Goal: Transaction & Acquisition: Purchase product/service

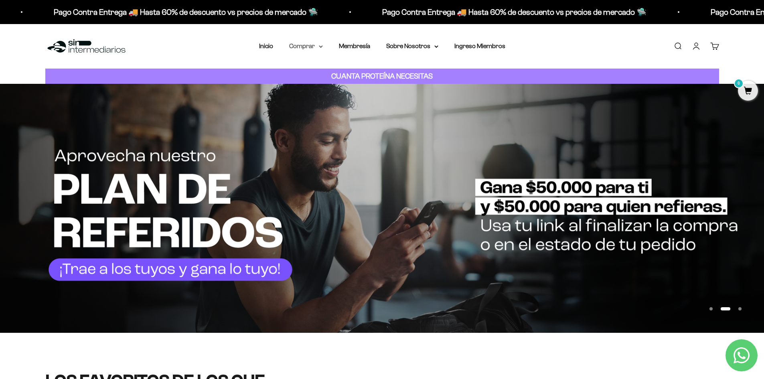
click at [316, 51] on summary "Comprar" at bounding box center [306, 46] width 34 height 10
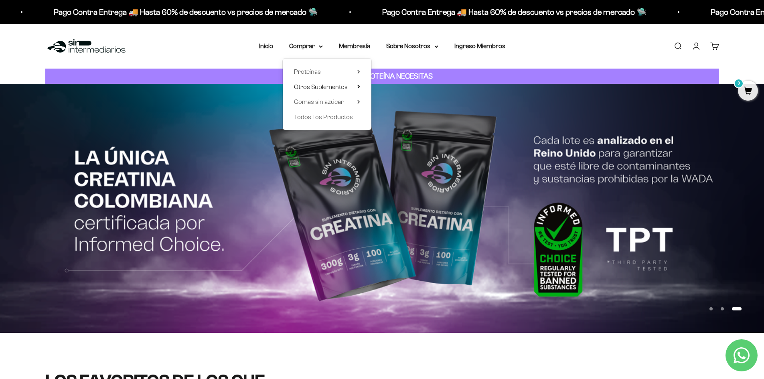
click at [318, 85] on span "Otros Suplementos" at bounding box center [321, 86] width 54 height 7
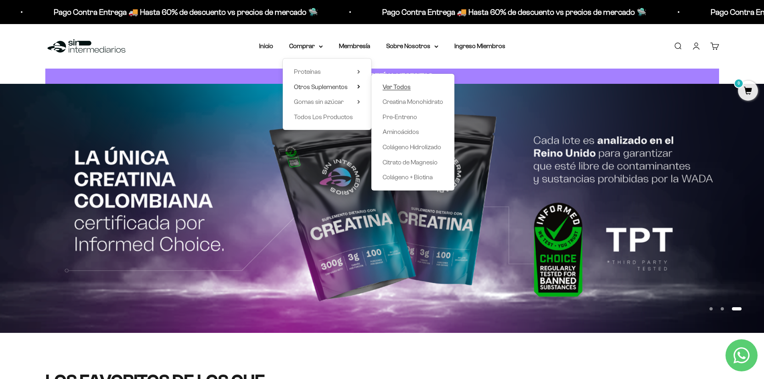
click at [392, 86] on span "Ver Todos" at bounding box center [397, 86] width 28 height 7
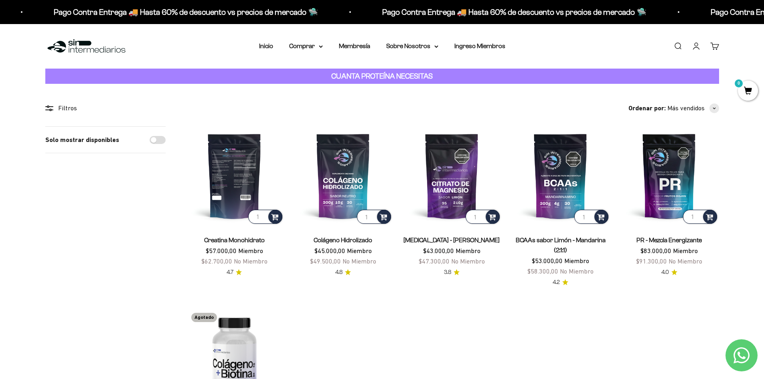
click at [235, 182] on img at bounding box center [234, 175] width 99 height 99
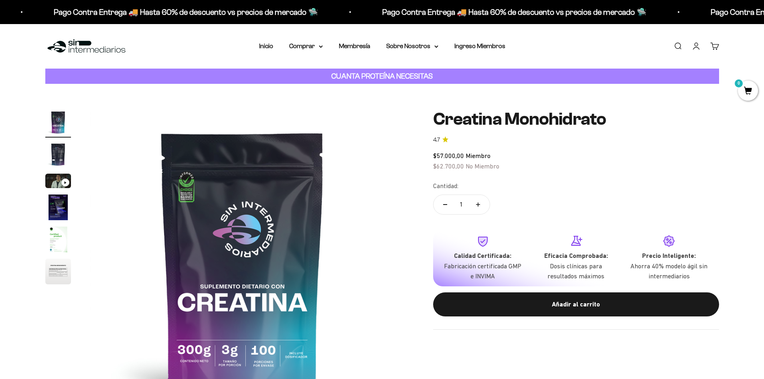
click at [477, 203] on icon "Aumentar cantidad" at bounding box center [478, 205] width 4 height 4
click at [444, 209] on button "Reducir cantidad" at bounding box center [444, 204] width 23 height 19
type input "1"
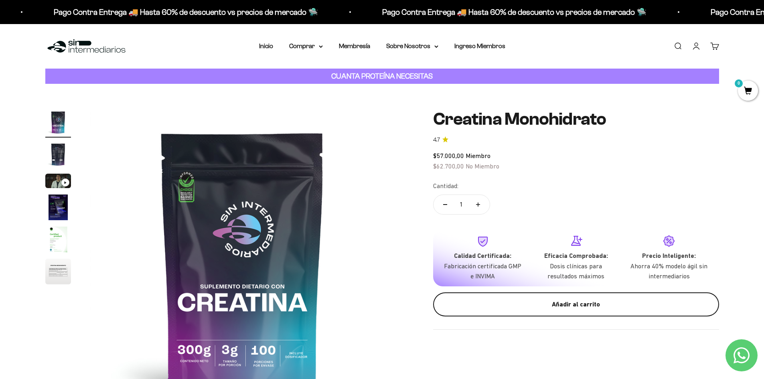
click at [538, 302] on div "Añadir al carrito" at bounding box center [576, 304] width 254 height 10
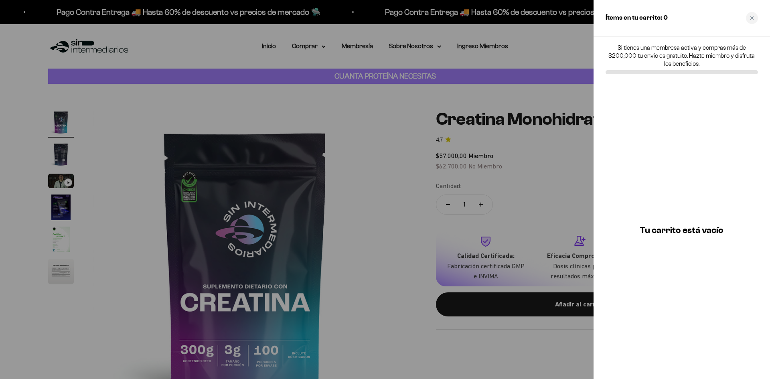
click at [251, 108] on div at bounding box center [385, 189] width 770 height 379
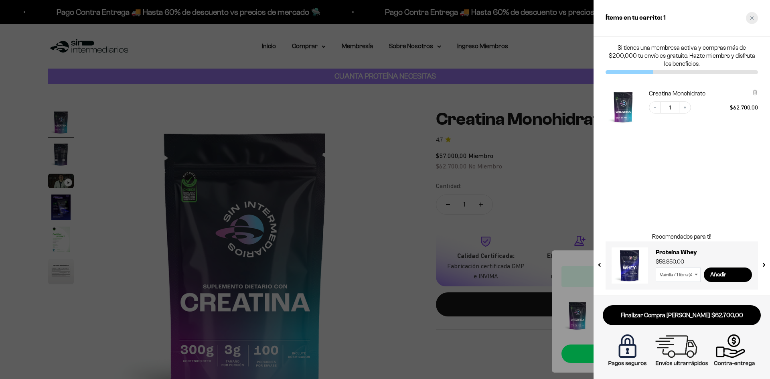
click at [752, 20] on div "Close cart" at bounding box center [752, 18] width 12 height 12
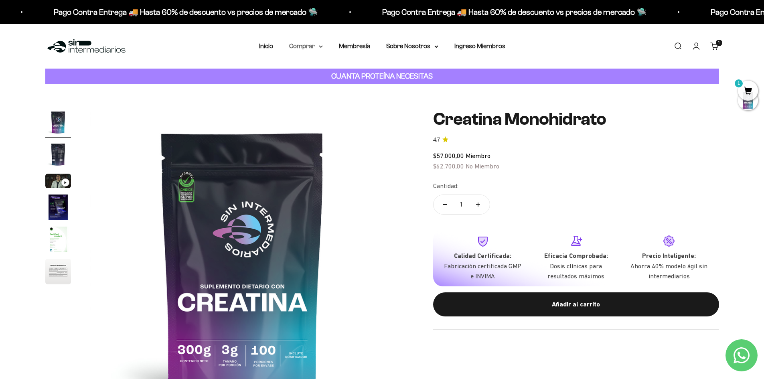
click at [308, 47] on summary "Comprar" at bounding box center [306, 46] width 34 height 10
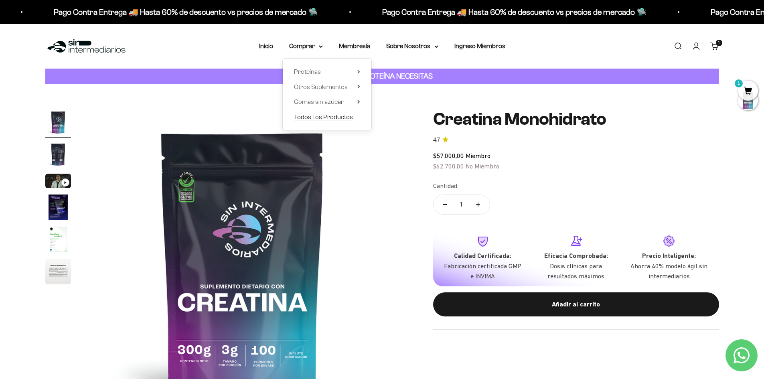
click at [314, 116] on span "Todos Los Productos" at bounding box center [323, 116] width 59 height 7
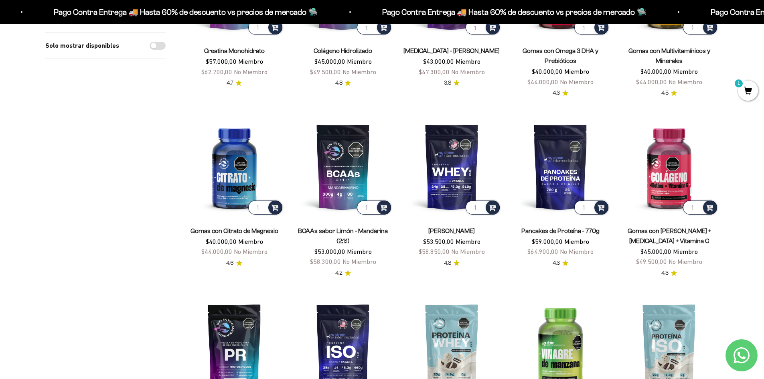
scroll to position [200, 0]
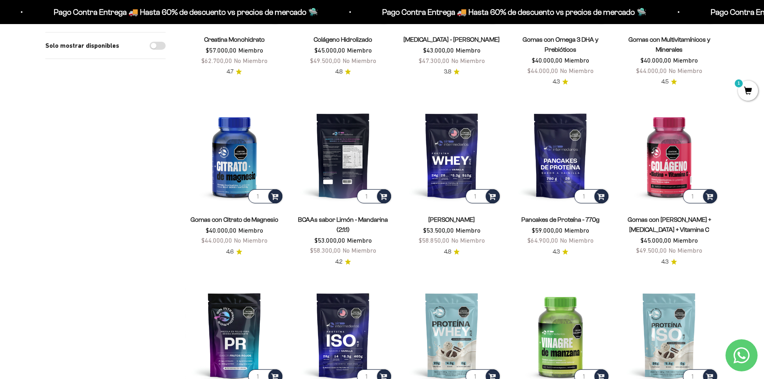
click at [342, 166] on img at bounding box center [343, 155] width 99 height 99
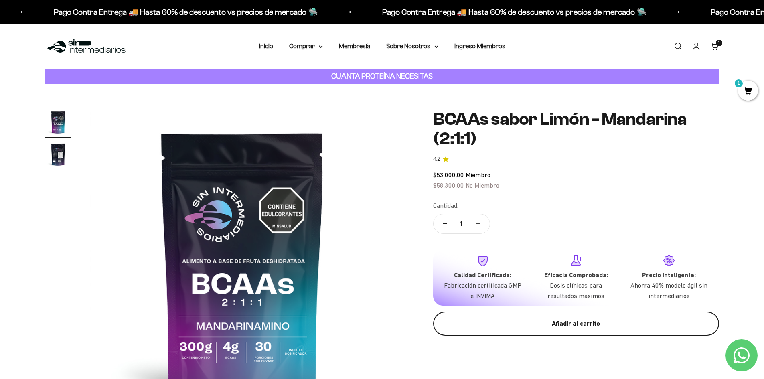
click at [541, 323] on div "Añadir al carrito" at bounding box center [576, 323] width 254 height 10
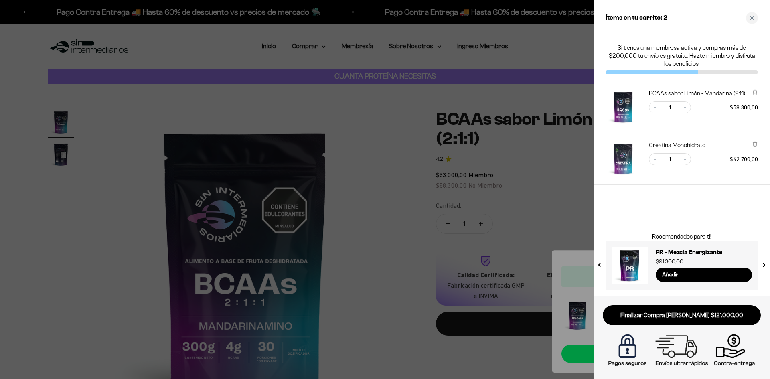
click at [377, 150] on div at bounding box center [385, 189] width 770 height 379
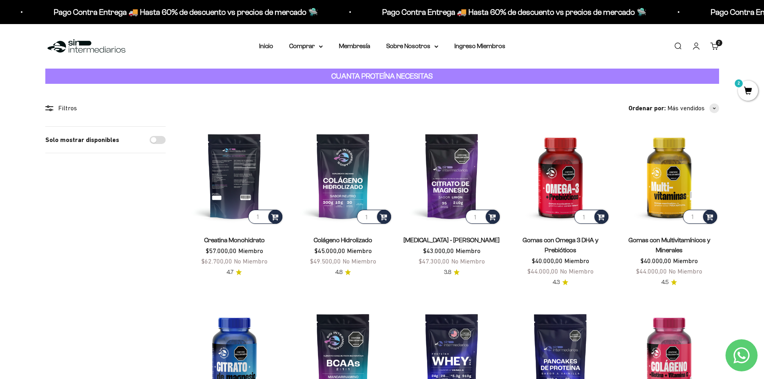
click at [246, 181] on img at bounding box center [234, 175] width 99 height 99
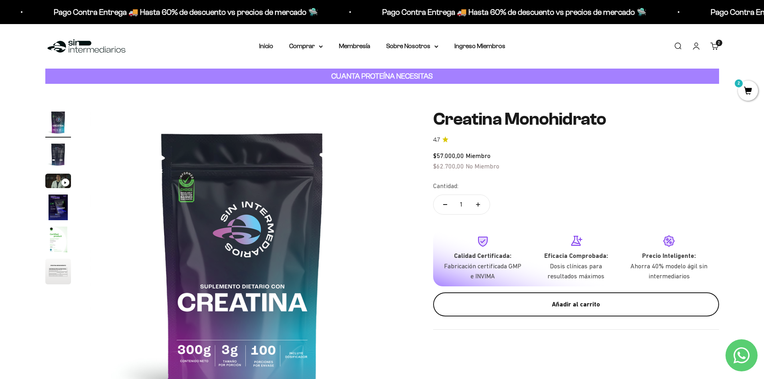
click at [522, 303] on div "Añadir al carrito" at bounding box center [576, 304] width 254 height 10
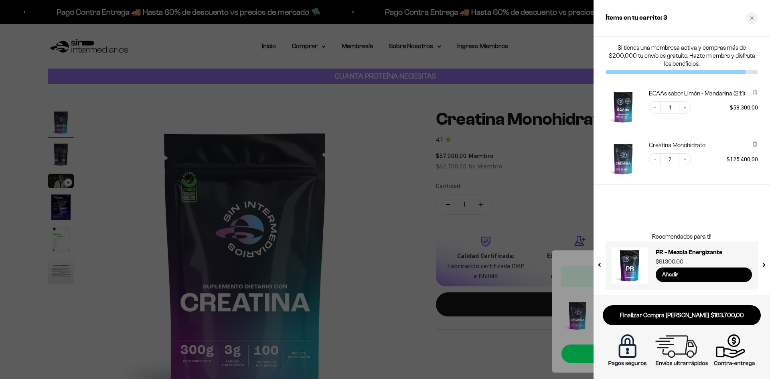
drag, startPoint x: 178, startPoint y: 96, endPoint x: 107, endPoint y: 54, distance: 82.2
click at [179, 95] on div at bounding box center [385, 189] width 770 height 379
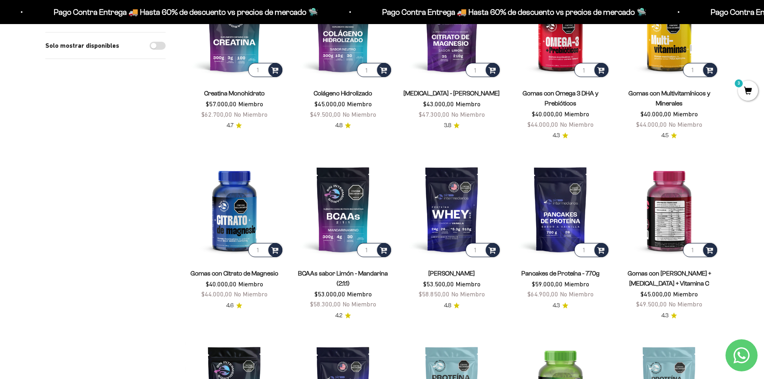
scroll to position [160, 0]
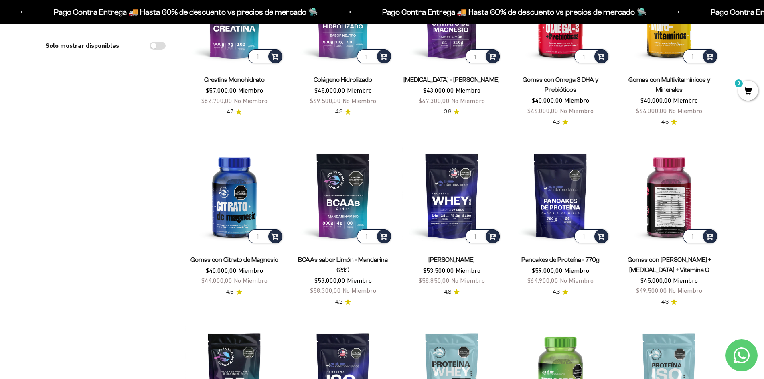
click at [668, 209] on img at bounding box center [669, 195] width 99 height 99
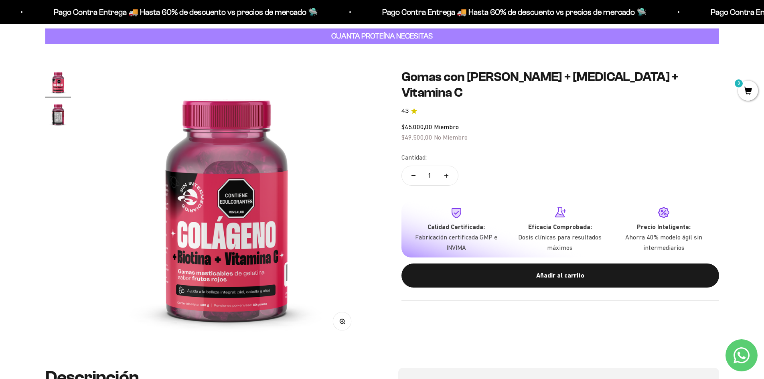
click at [448, 166] on button "Aumentar cantidad" at bounding box center [446, 175] width 23 height 19
type input "2"
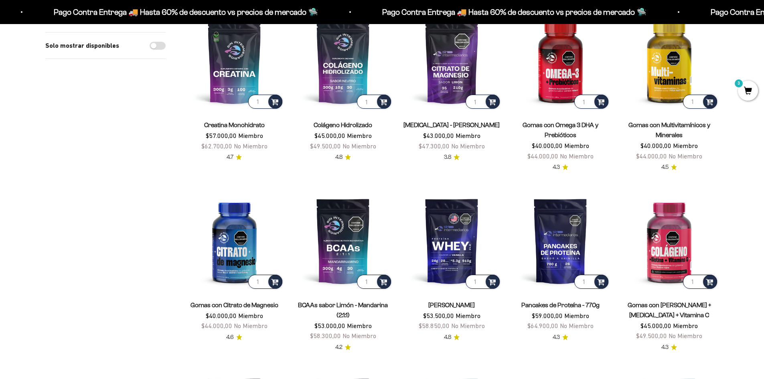
scroll to position [40, 0]
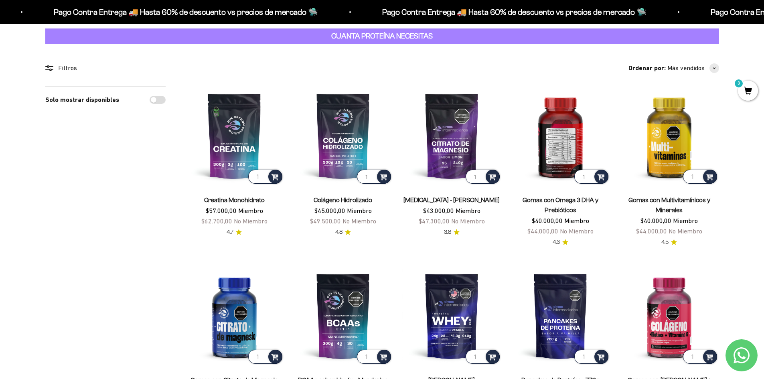
click at [563, 142] on img at bounding box center [560, 135] width 99 height 99
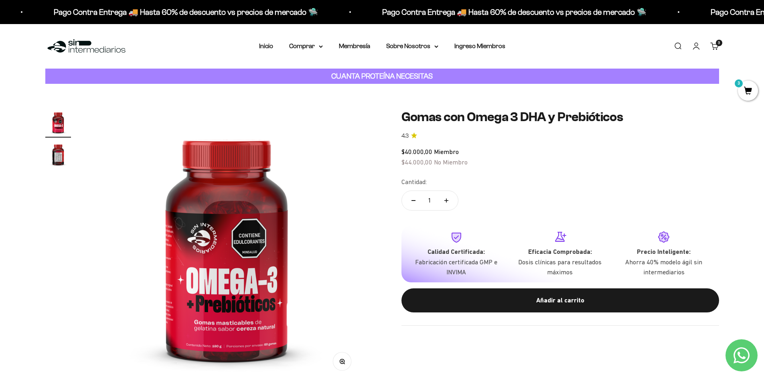
click at [444, 198] on icon "Aumentar cantidad" at bounding box center [446, 200] width 4 height 4
click at [412, 198] on button "Reducir cantidad" at bounding box center [413, 200] width 23 height 19
type input "1"
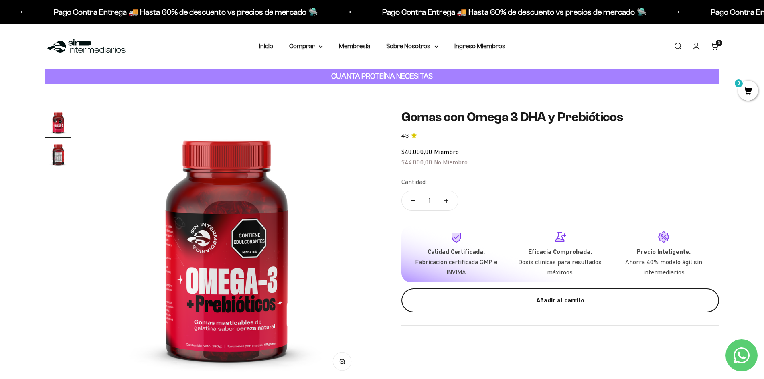
click at [524, 304] on div "Añadir al carrito" at bounding box center [560, 300] width 286 height 10
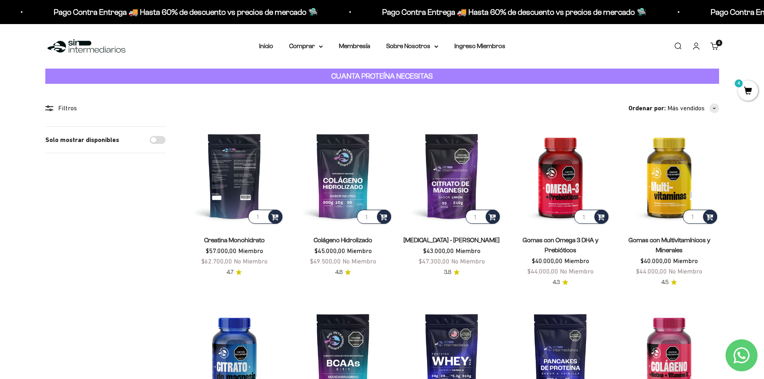
click at [228, 175] on img at bounding box center [234, 175] width 99 height 99
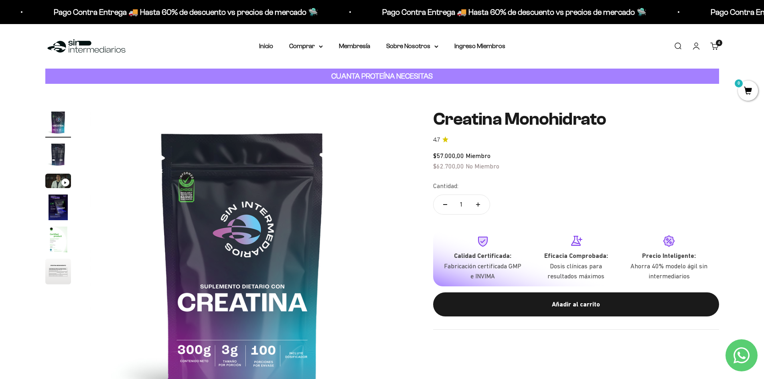
click at [578, 310] on button "Añadir al carrito" at bounding box center [576, 304] width 286 height 24
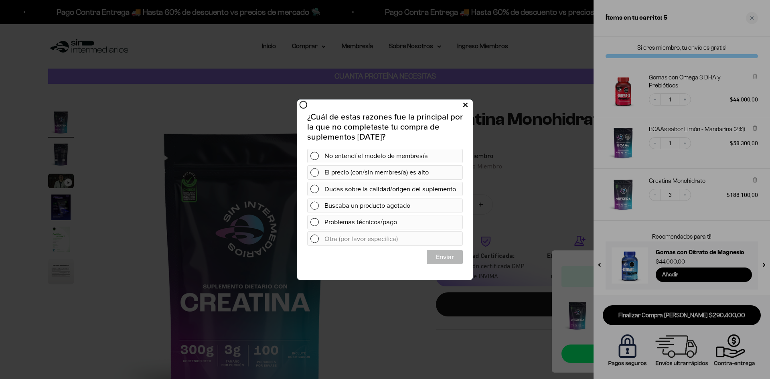
drag, startPoint x: 464, startPoint y: 106, endPoint x: 778, endPoint y: 199, distance: 328.2
click at [464, 106] on icon at bounding box center [465, 104] width 4 height 11
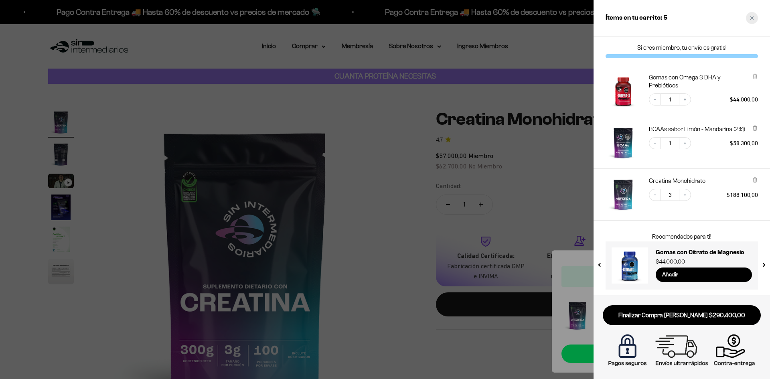
click at [755, 19] on div "Close cart" at bounding box center [752, 18] width 12 height 12
